Goal: Information Seeking & Learning: Learn about a topic

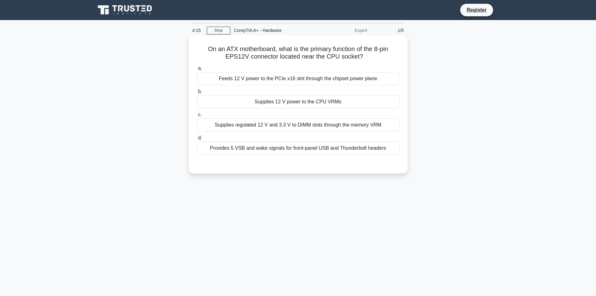
click at [324, 103] on div "Supplies 12 V power to the CPU VRMs" at bounding box center [298, 101] width 203 height 13
click at [197, 94] on input "b. Supplies 12 V power to the CPU VRMs" at bounding box center [197, 91] width 0 height 4
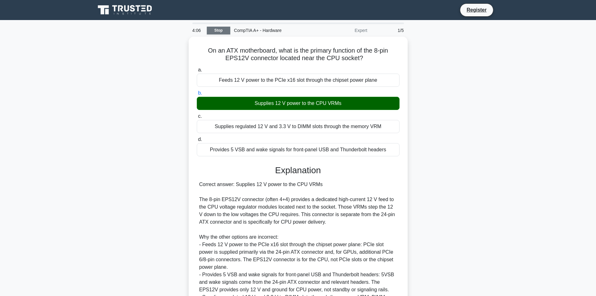
click at [219, 30] on link "Stop" at bounding box center [218, 31] width 23 height 8
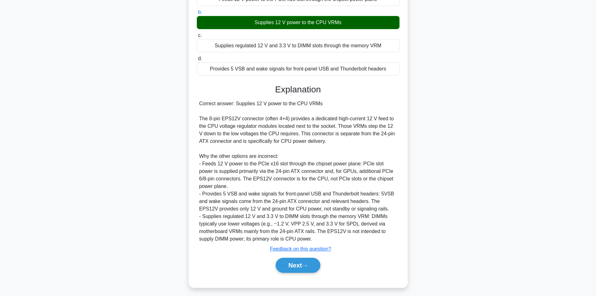
scroll to position [83, 0]
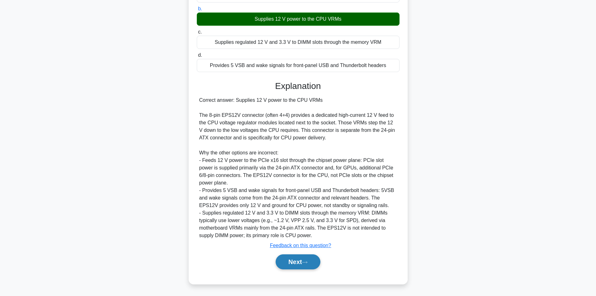
click at [304, 268] on button "Next" at bounding box center [298, 261] width 45 height 15
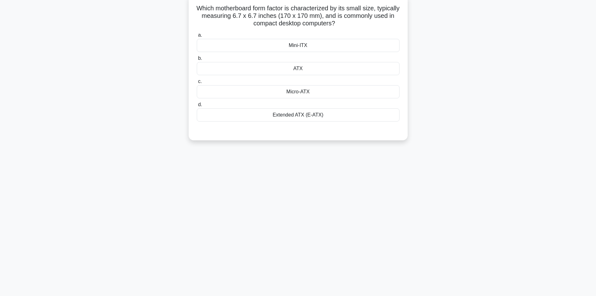
scroll to position [0, 0]
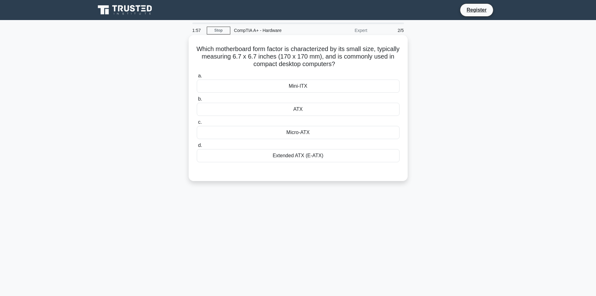
click at [337, 128] on div "Micro-ATX" at bounding box center [298, 132] width 203 height 13
click at [197, 124] on input "c. Micro-ATX" at bounding box center [197, 122] width 0 height 4
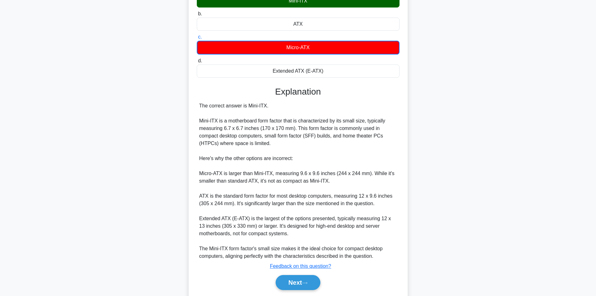
scroll to position [106, 0]
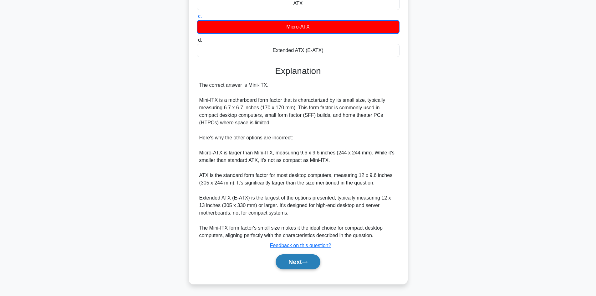
click at [299, 260] on button "Next" at bounding box center [298, 261] width 45 height 15
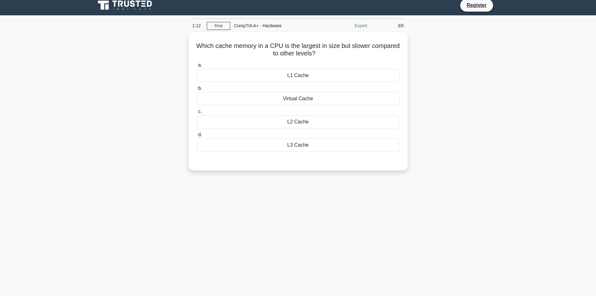
scroll to position [1, 0]
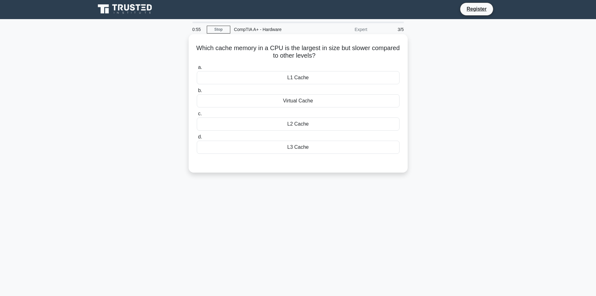
click at [354, 104] on div "Virtual Cache" at bounding box center [298, 100] width 203 height 13
click at [197, 93] on input "b. Virtual Cache" at bounding box center [197, 91] width 0 height 4
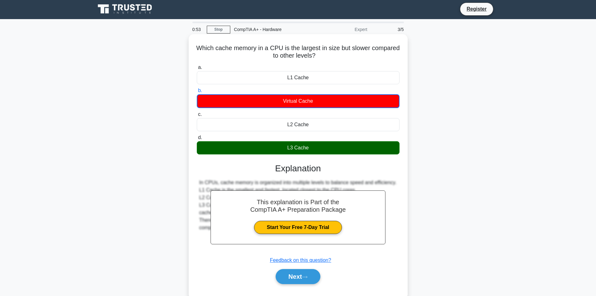
click at [330, 149] on div "L3 Cache" at bounding box center [298, 147] width 203 height 13
click at [197, 139] on input "d. L3 Cache" at bounding box center [197, 137] width 0 height 4
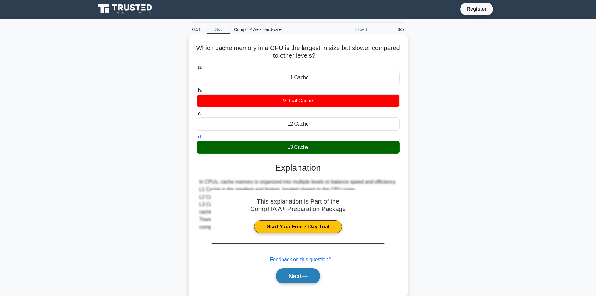
click at [308, 280] on button "Next" at bounding box center [298, 275] width 45 height 15
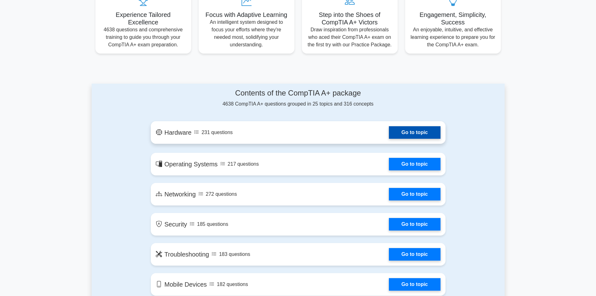
scroll to position [250, 0]
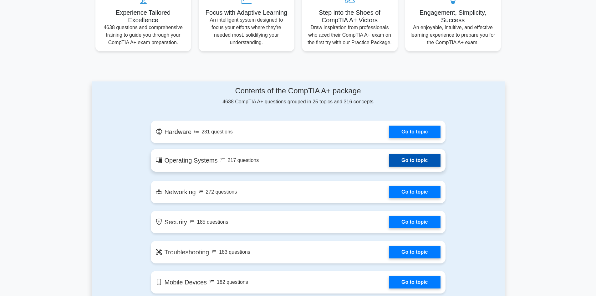
click at [402, 166] on link "Go to topic" at bounding box center [414, 160] width 51 height 13
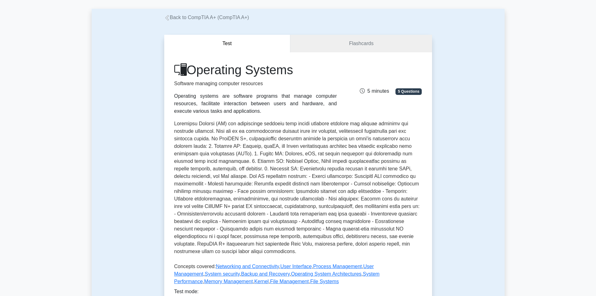
scroll to position [26, 0]
click at [424, 68] on div "Operating Systems Software managing computer resources Operating systems are so…" at bounding box center [297, 89] width 255 height 53
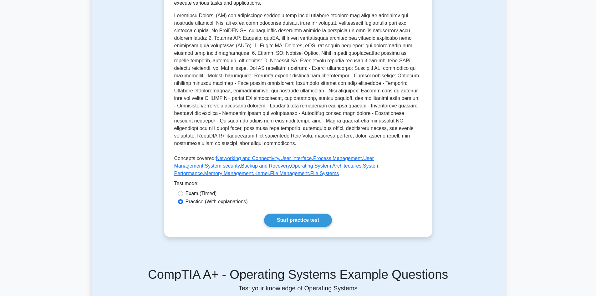
scroll to position [151, 0]
